Goal: Task Accomplishment & Management: Use online tool/utility

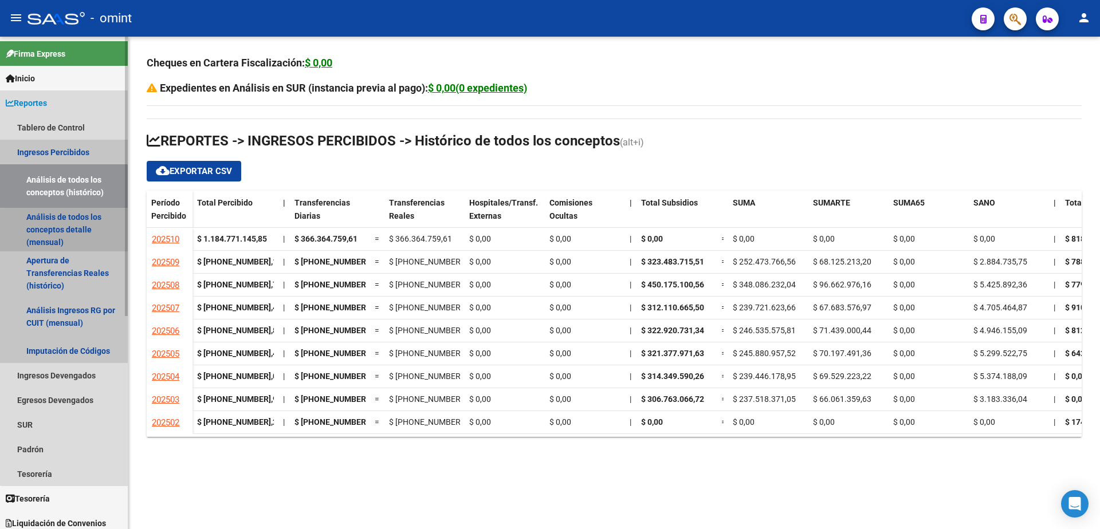
click at [70, 231] on link "Análisis de todos los conceptos detalle (mensual)" at bounding box center [64, 230] width 128 height 44
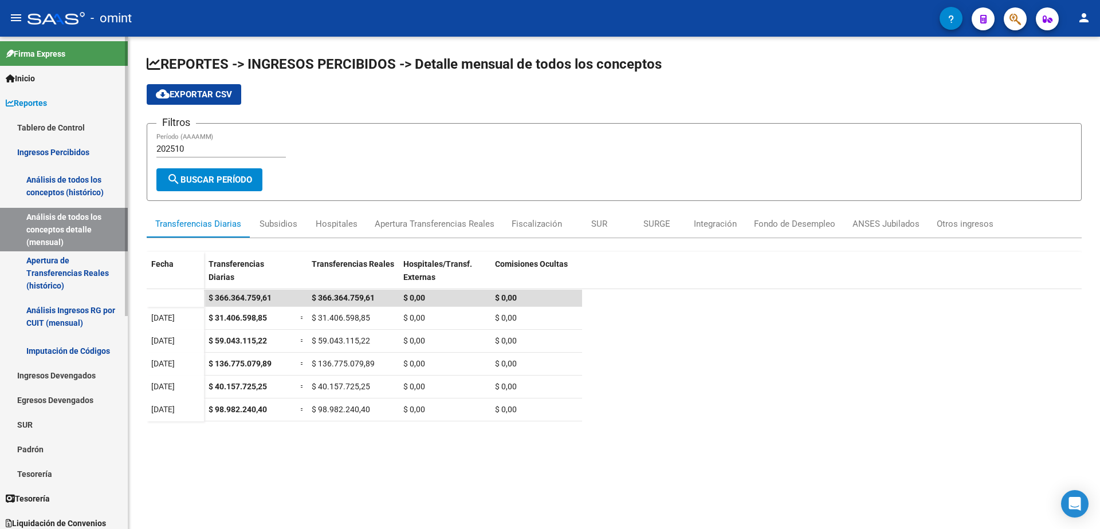
scroll to position [172, 0]
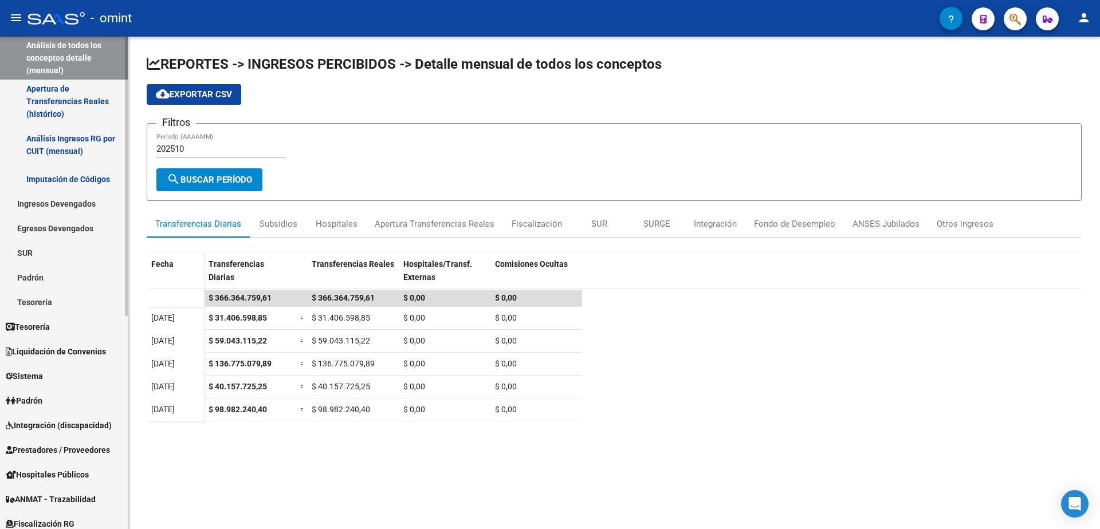
click at [61, 350] on span "Liquidación de Convenios" at bounding box center [56, 352] width 100 height 13
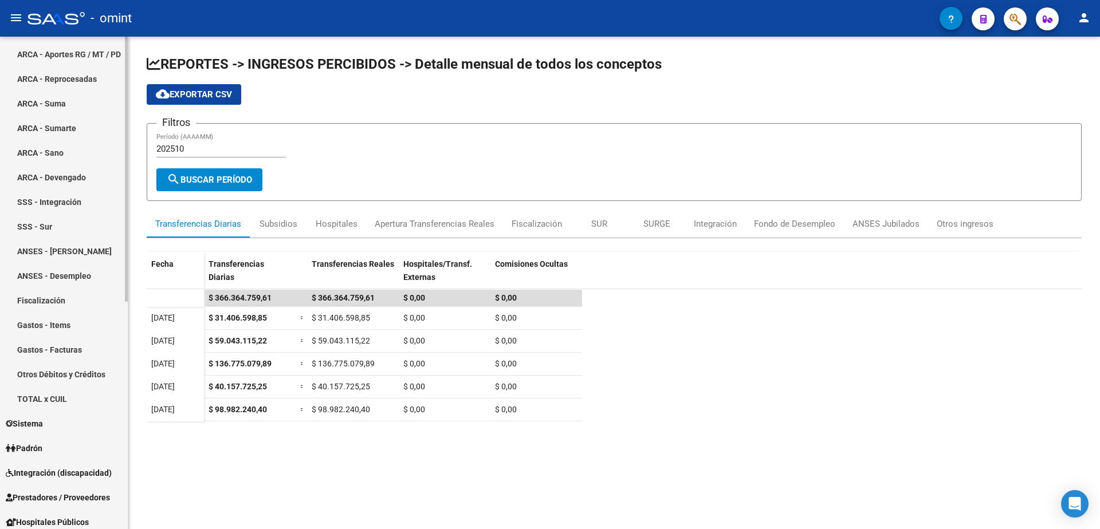
click at [126, 100] on div at bounding box center [126, 283] width 3 height 493
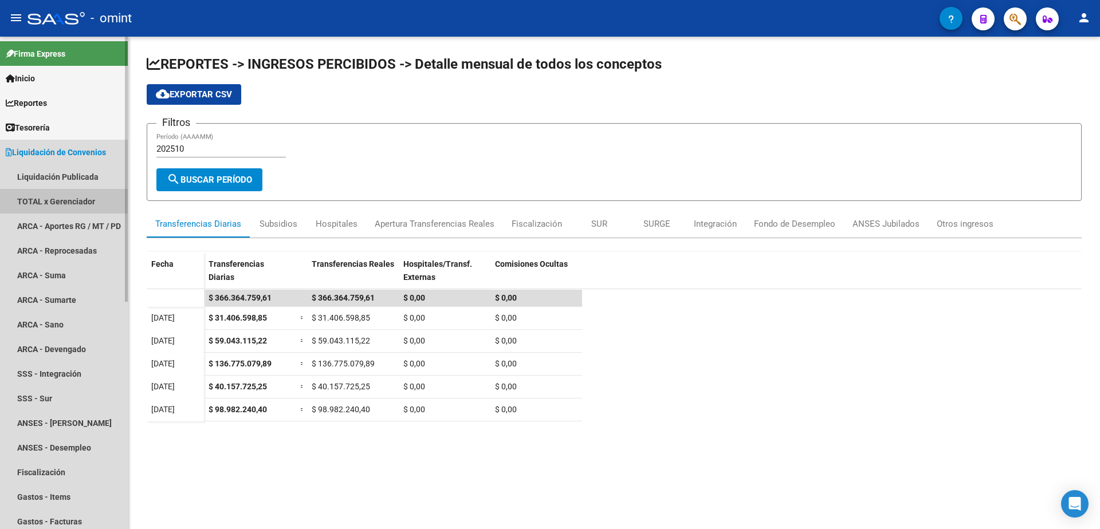
click at [68, 201] on link "TOTAL x Gerenciador" at bounding box center [64, 201] width 128 height 25
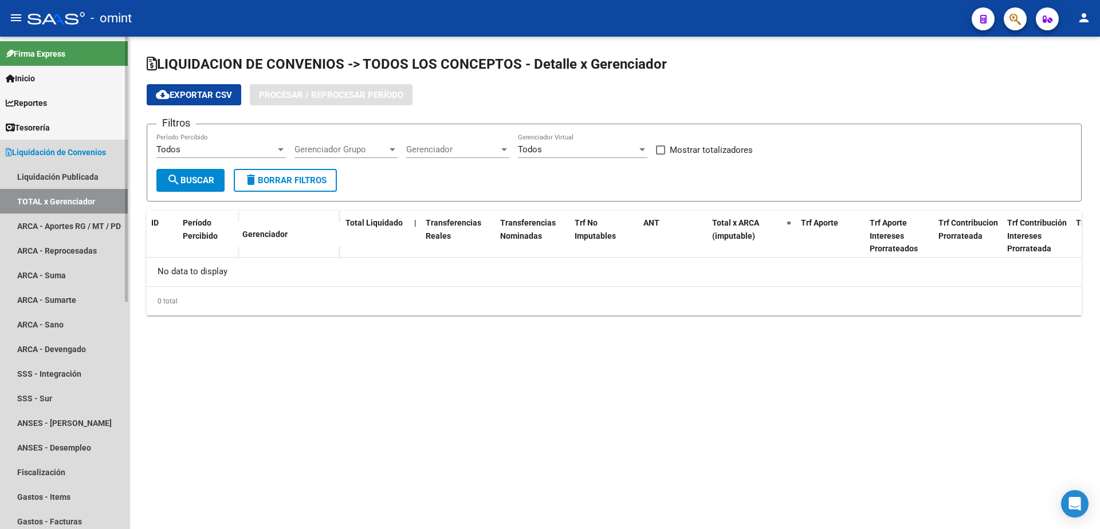
checkbox input "true"
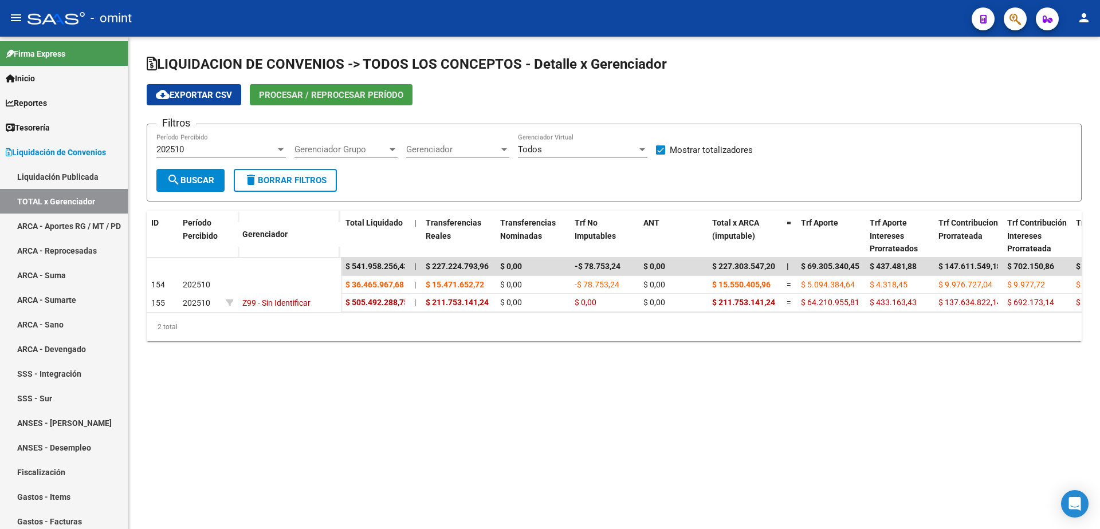
click at [312, 92] on span "Procesar / Reprocesar período" at bounding box center [331, 95] width 144 height 10
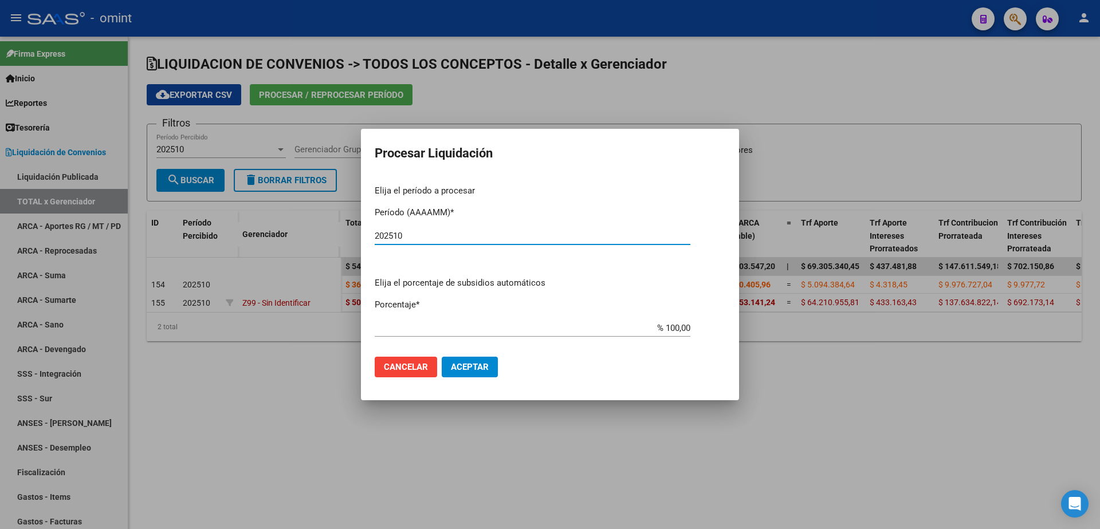
type input "202510"
click at [482, 368] on span "Aceptar" at bounding box center [470, 367] width 38 height 10
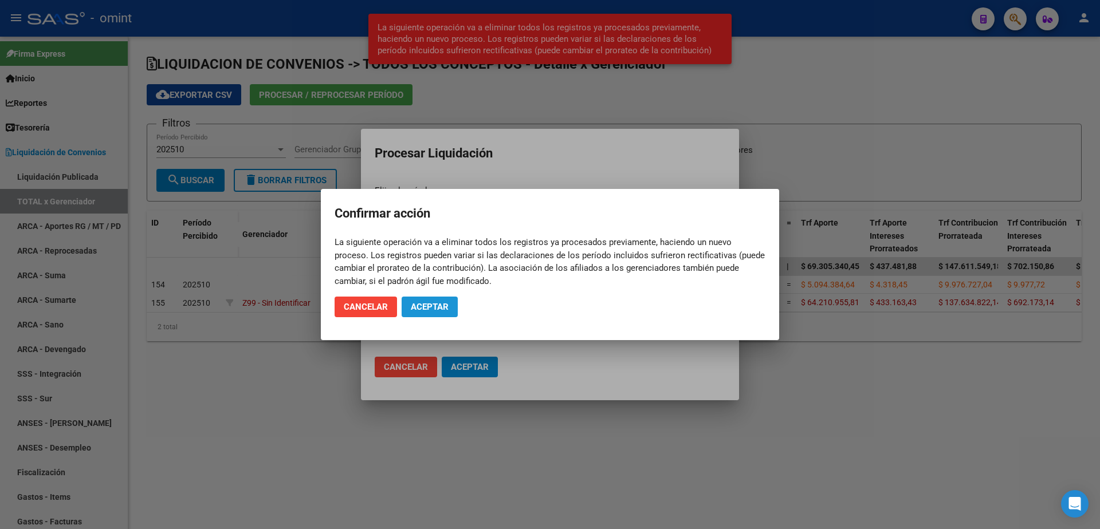
click at [445, 311] on span "Aceptar" at bounding box center [430, 307] width 38 height 10
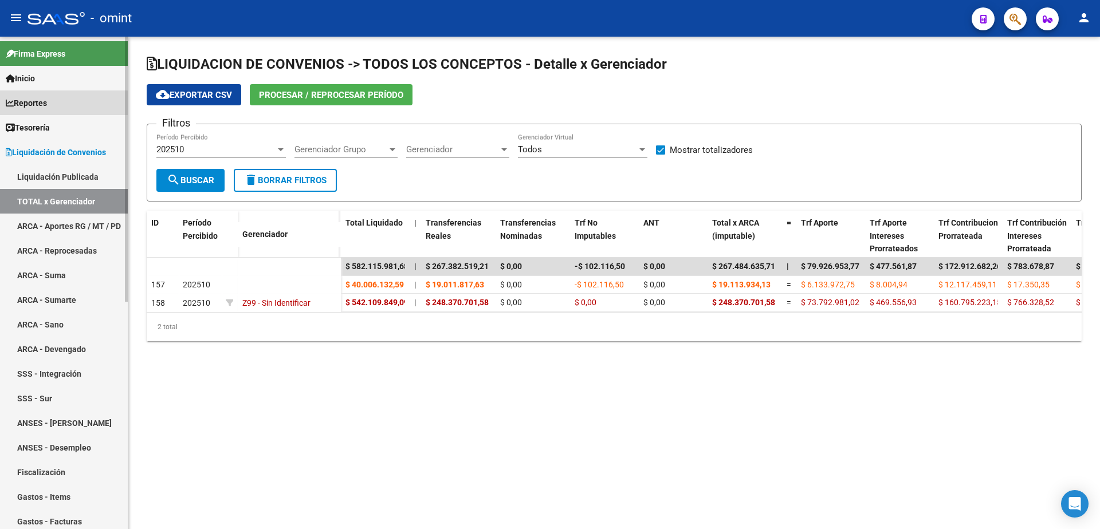
click at [41, 105] on span "Reportes" at bounding box center [26, 103] width 41 height 13
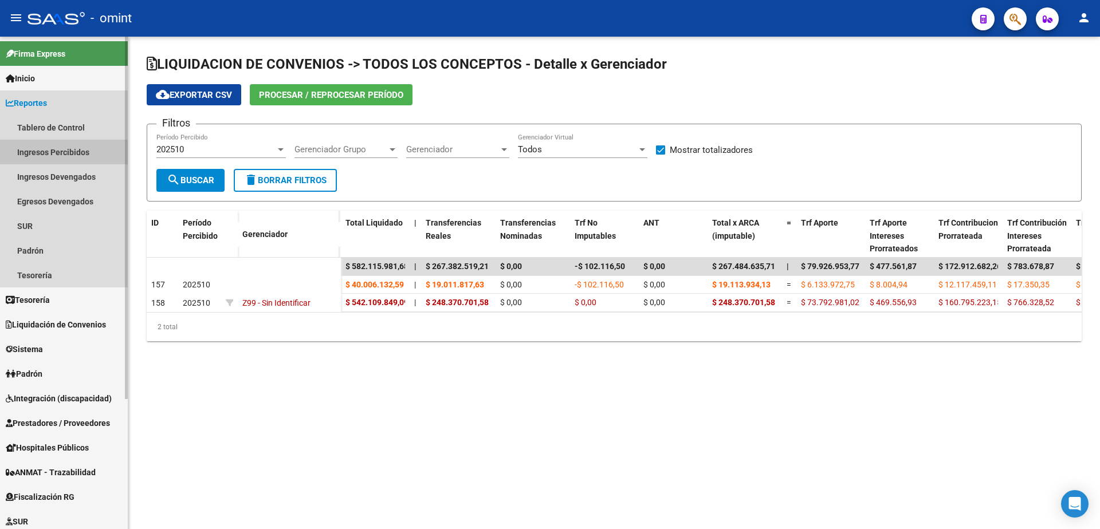
click at [59, 154] on link "Ingresos Percibidos" at bounding box center [64, 152] width 128 height 25
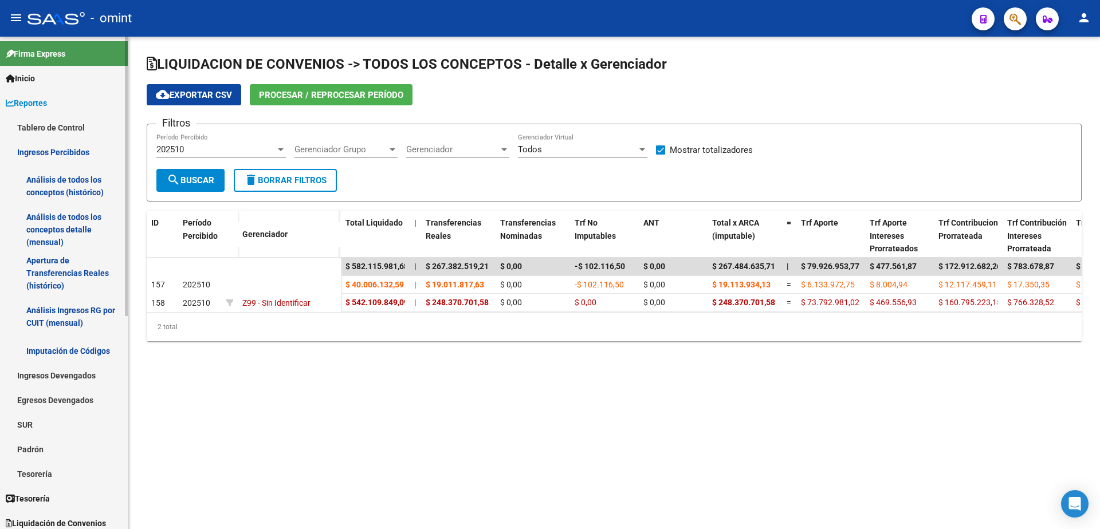
click at [71, 223] on link "Análisis de todos los conceptos detalle (mensual)" at bounding box center [64, 230] width 128 height 44
